Goal: Navigation & Orientation: Find specific page/section

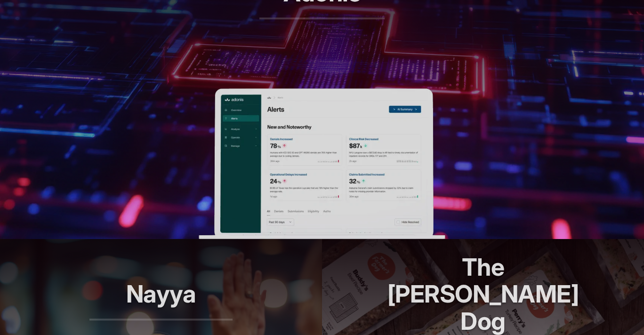
scroll to position [462, 0]
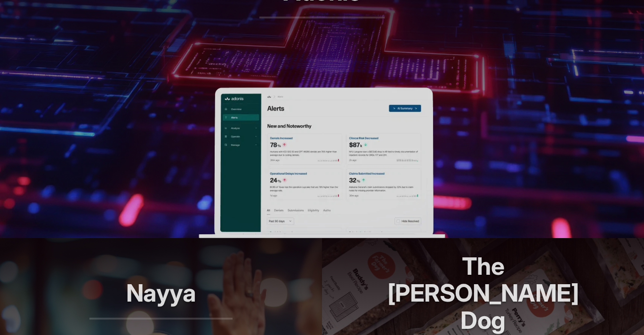
click at [344, 108] on img at bounding box center [322, 163] width 246 height 151
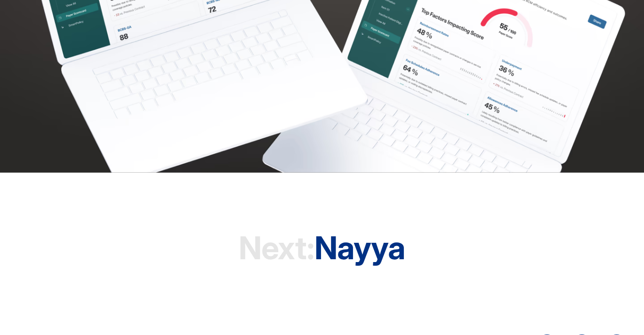
scroll to position [2593, 0]
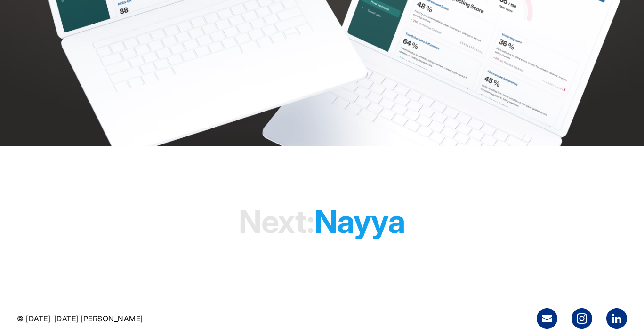
click at [354, 219] on h1 "Next: [PERSON_NAME]" at bounding box center [322, 222] width 166 height 72
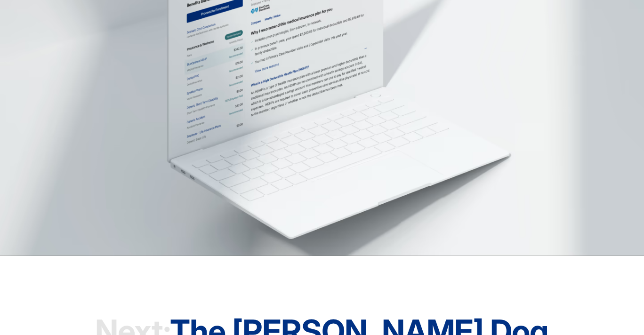
scroll to position [2742, 0]
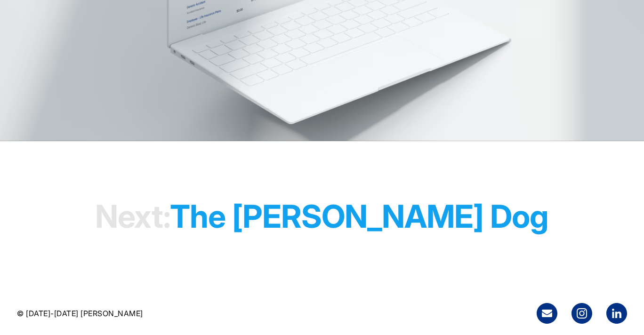
click at [338, 218] on h1 "Next: The [PERSON_NAME] Dog" at bounding box center [322, 216] width 454 height 72
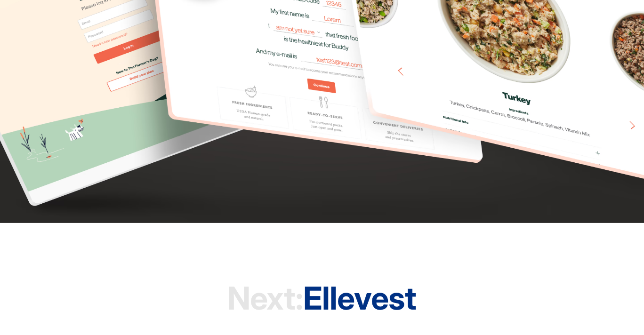
scroll to position [2723, 0]
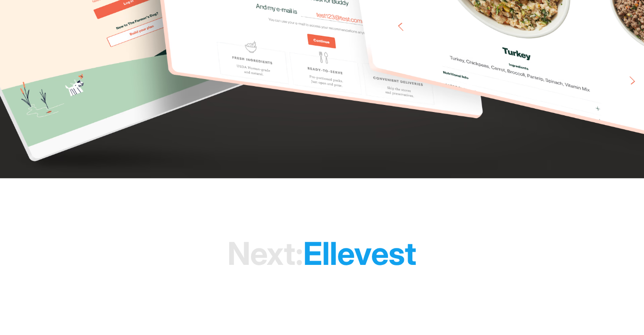
click at [338, 218] on h1 "Next: Ellevest" at bounding box center [321, 254] width 189 height 72
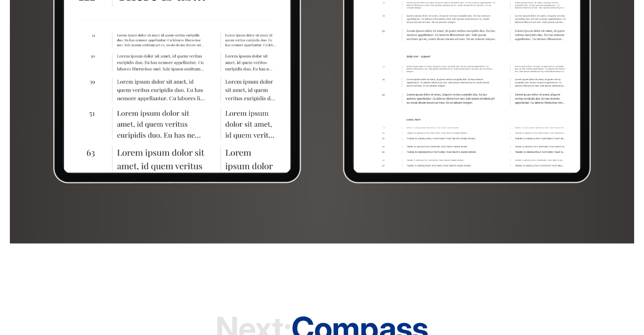
scroll to position [5987, 0]
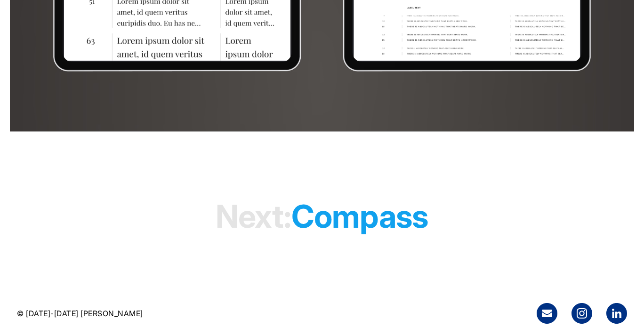
click at [371, 221] on h1 "Next: compass" at bounding box center [322, 216] width 212 height 72
